Goal: Transaction & Acquisition: Purchase product/service

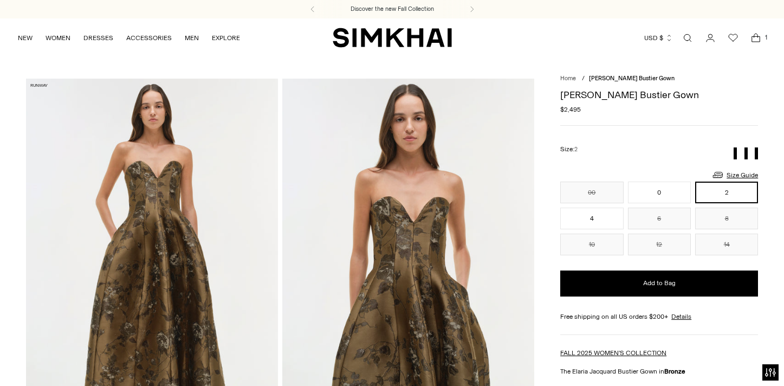
scroll to position [102, 0]
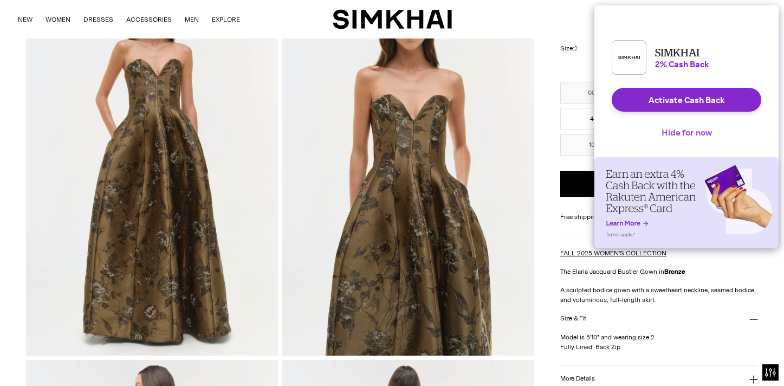
click at [677, 136] on button "Hide for now" at bounding box center [687, 132] width 68 height 24
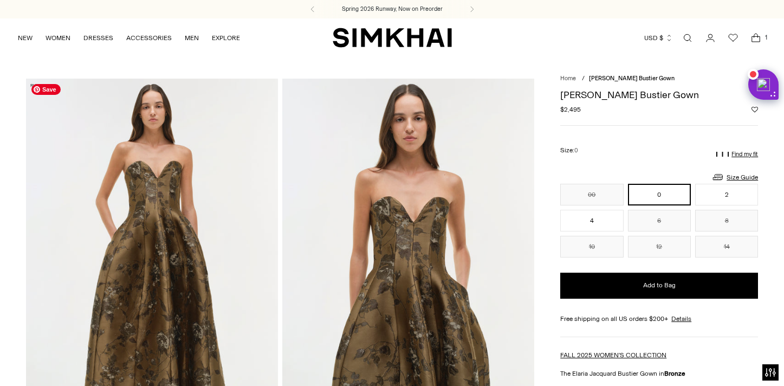
click at [152, 253] on img at bounding box center [152, 268] width 252 height 378
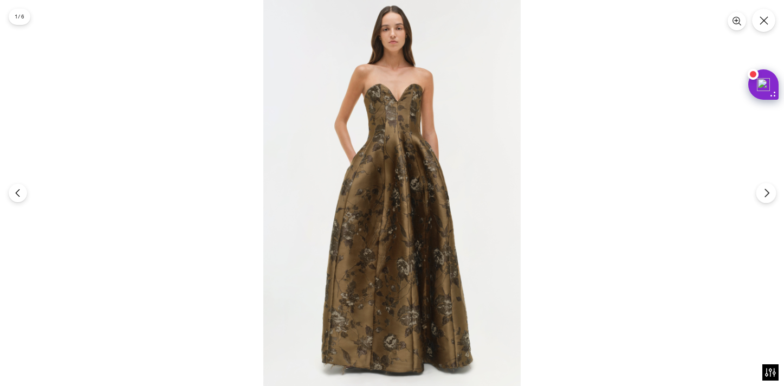
click at [772, 190] on button "Next" at bounding box center [765, 192] width 20 height 20
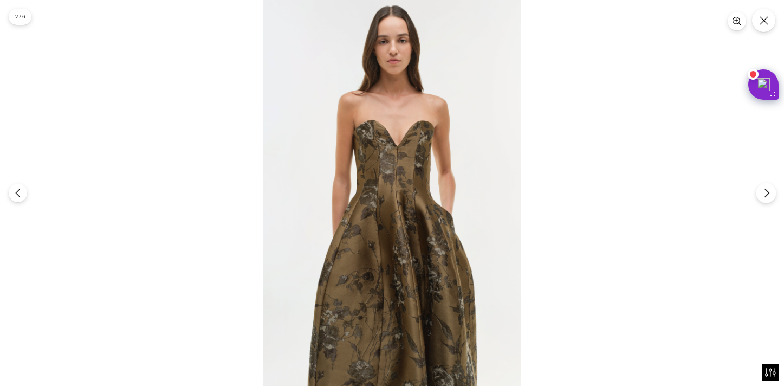
click at [772, 190] on button "Next" at bounding box center [765, 192] width 20 height 20
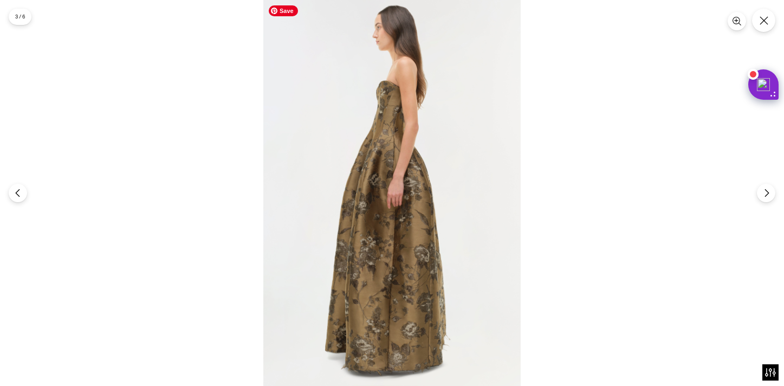
click at [380, 366] on img at bounding box center [391, 193] width 257 height 386
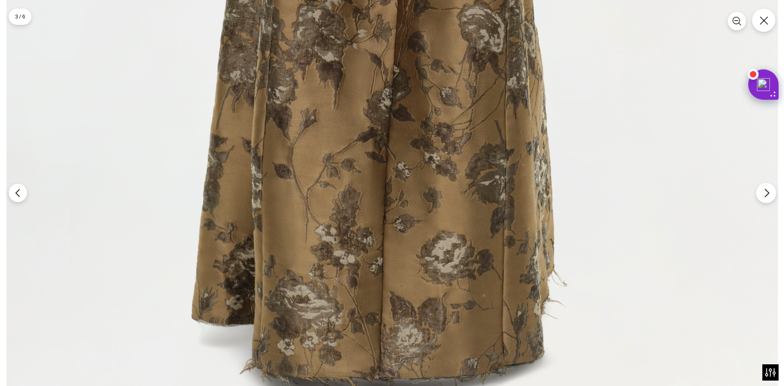
click at [766, 193] on icon "Next" at bounding box center [766, 193] width 10 height 10
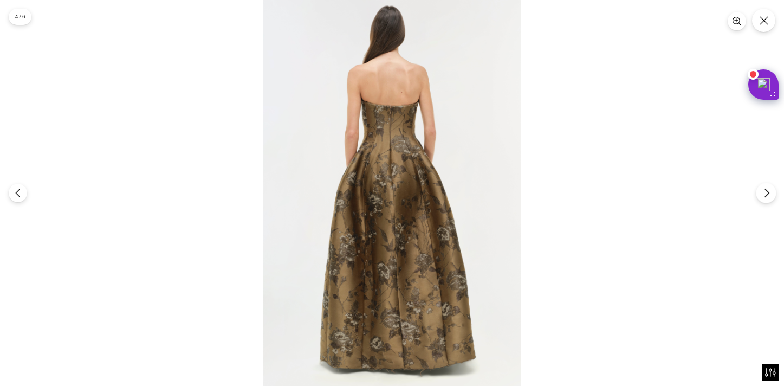
click at [766, 193] on icon "Next" at bounding box center [766, 193] width 10 height 10
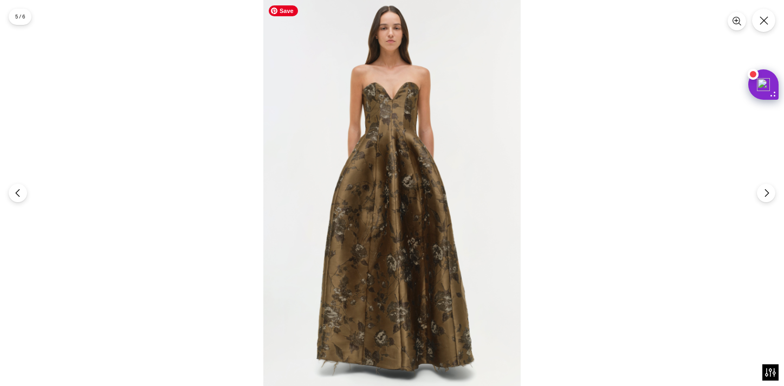
click at [422, 356] on img at bounding box center [391, 193] width 257 height 386
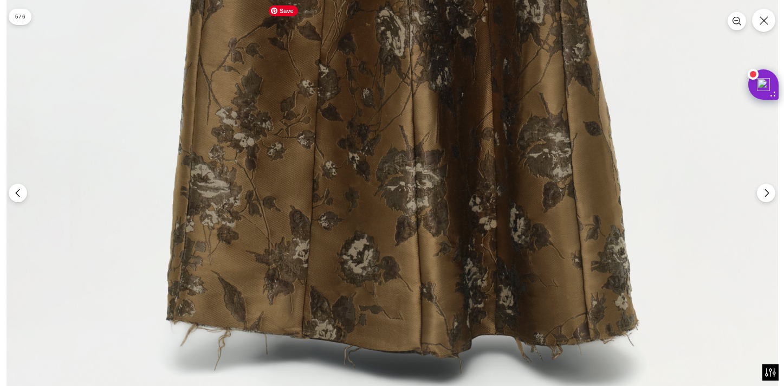
click at [765, 30] on button "Close" at bounding box center [763, 20] width 25 height 25
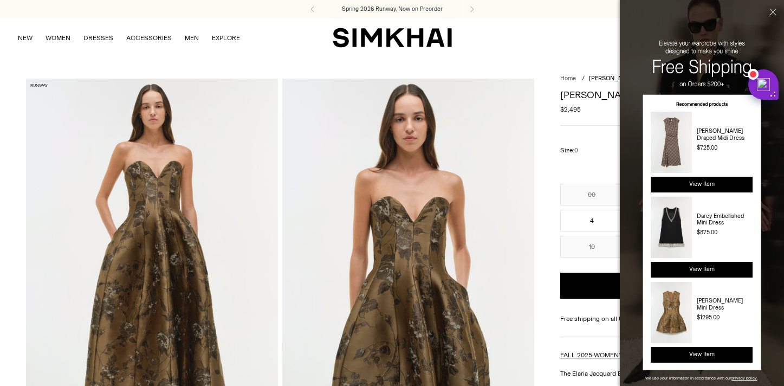
click at [774, 10] on button "Close" at bounding box center [771, 29] width 24 height 58
